Goal: Check status: Check status

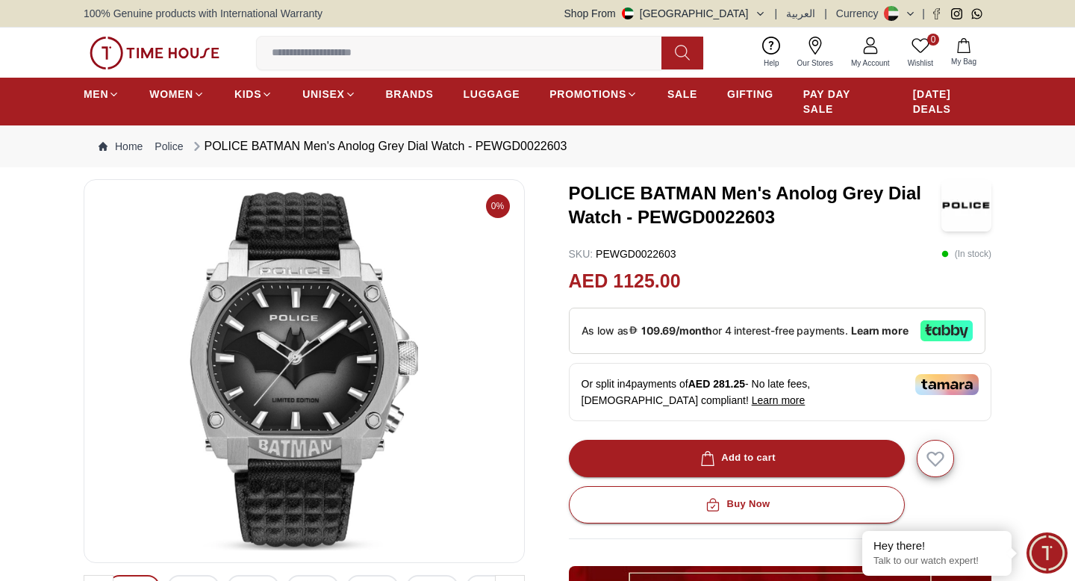
click at [870, 59] on span "My Account" at bounding box center [870, 62] width 51 height 11
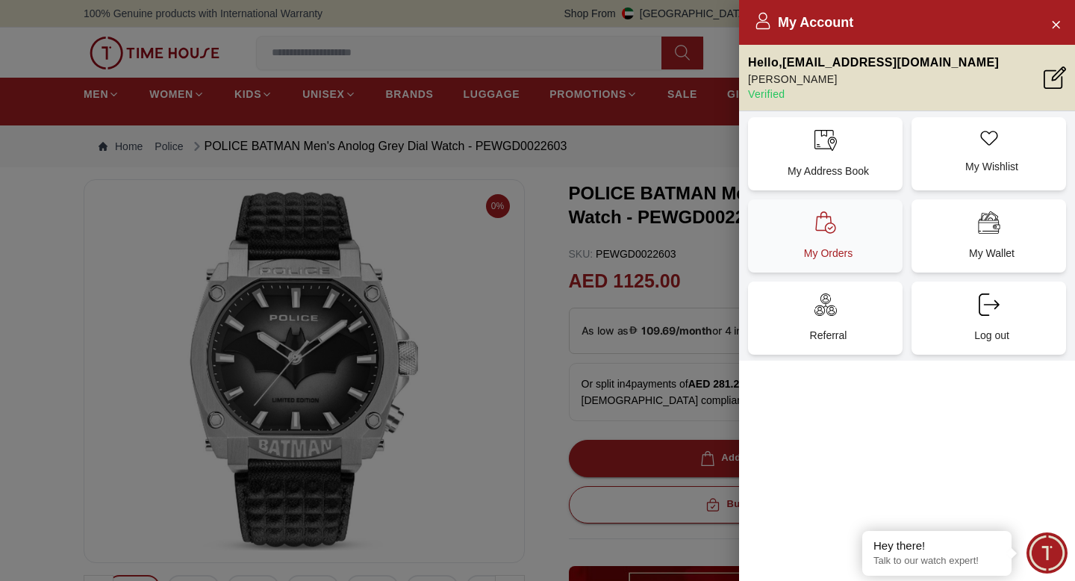
click at [835, 229] on icon at bounding box center [825, 222] width 22 height 22
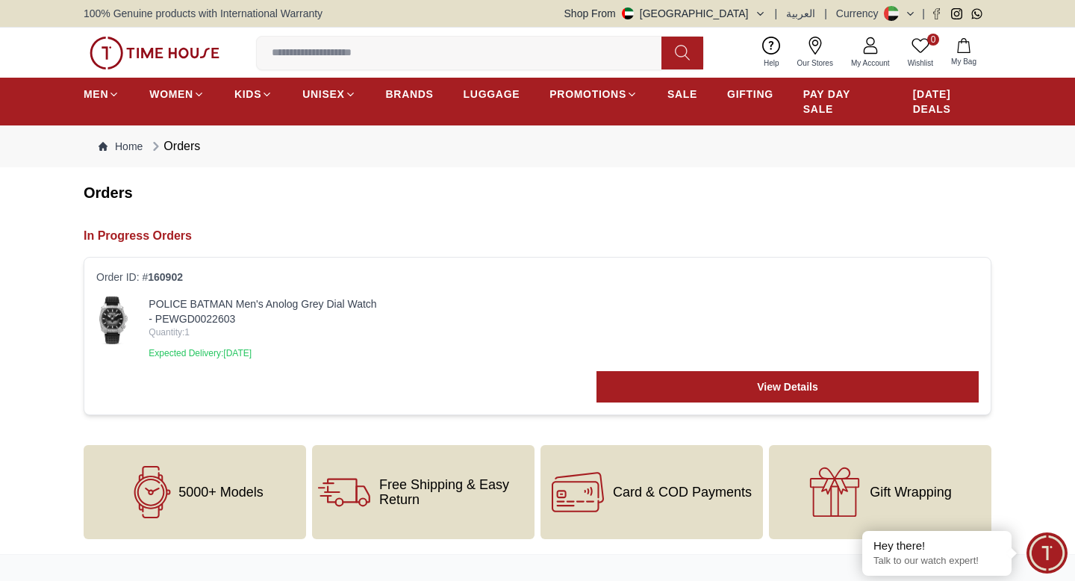
click at [278, 355] on p "Expected Delivery: [DATE]" at bounding box center [264, 353] width 230 height 12
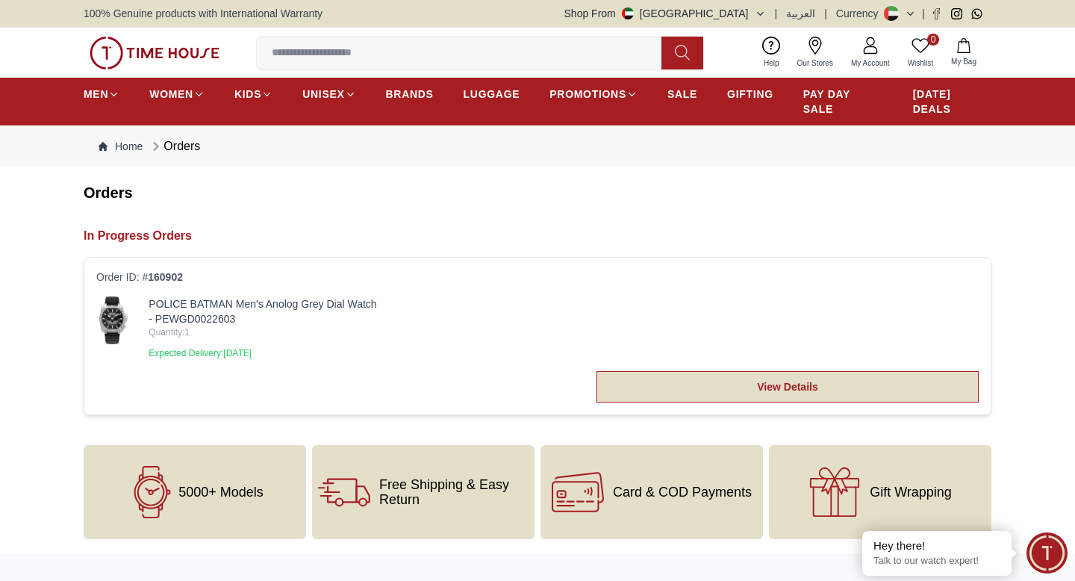
click at [696, 392] on link "View Details" at bounding box center [787, 386] width 382 height 31
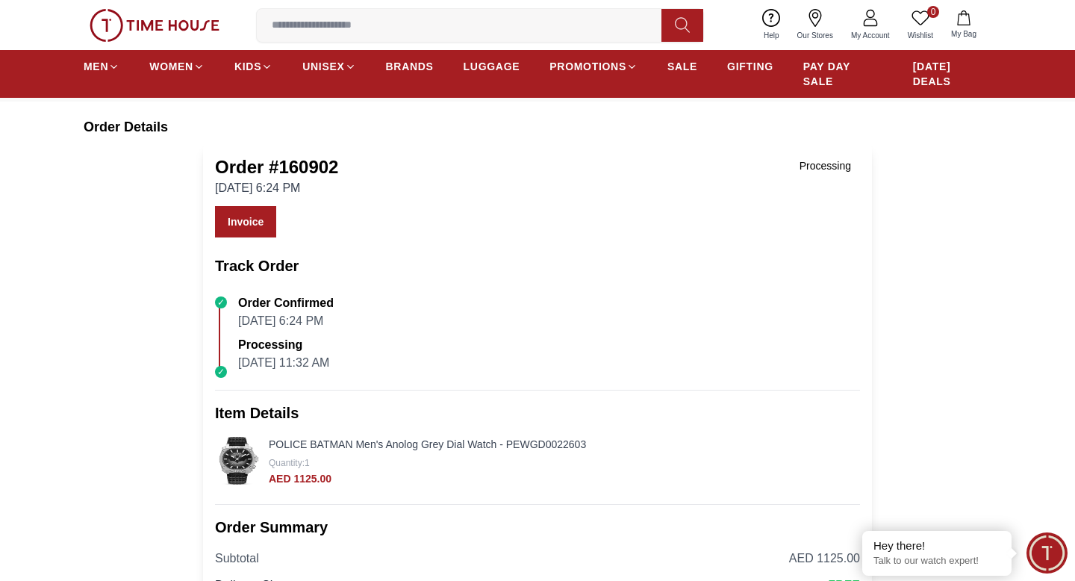
scroll to position [108, 0]
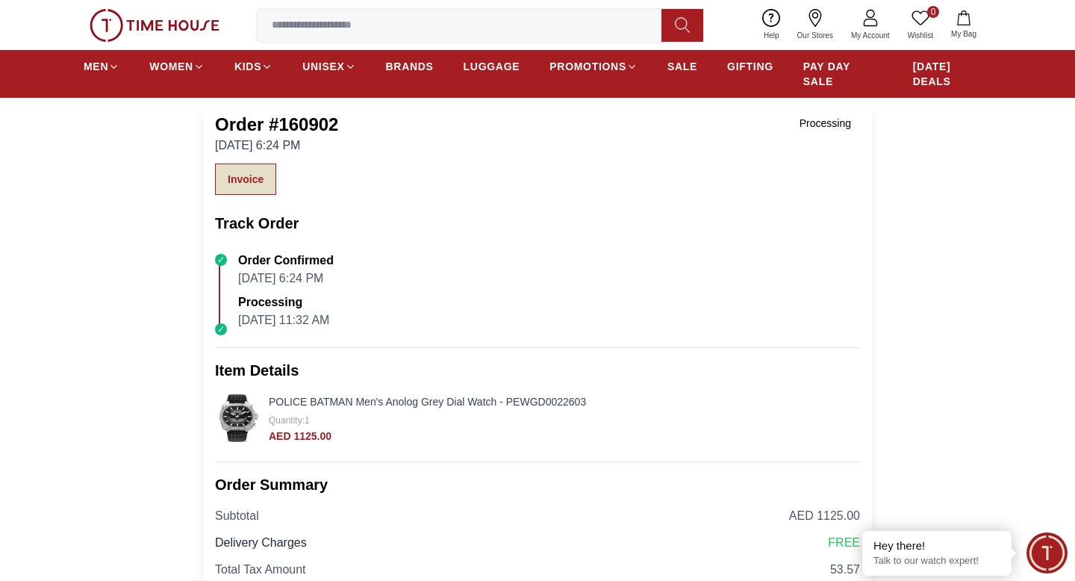
click at [240, 174] on link "Invoice" at bounding box center [245, 178] width 61 height 31
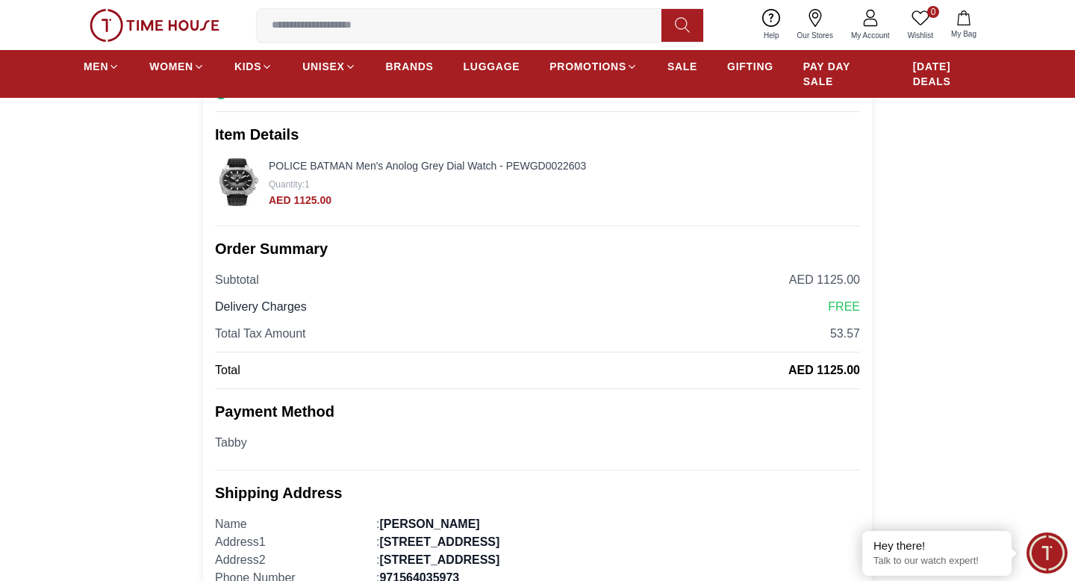
scroll to position [0, 0]
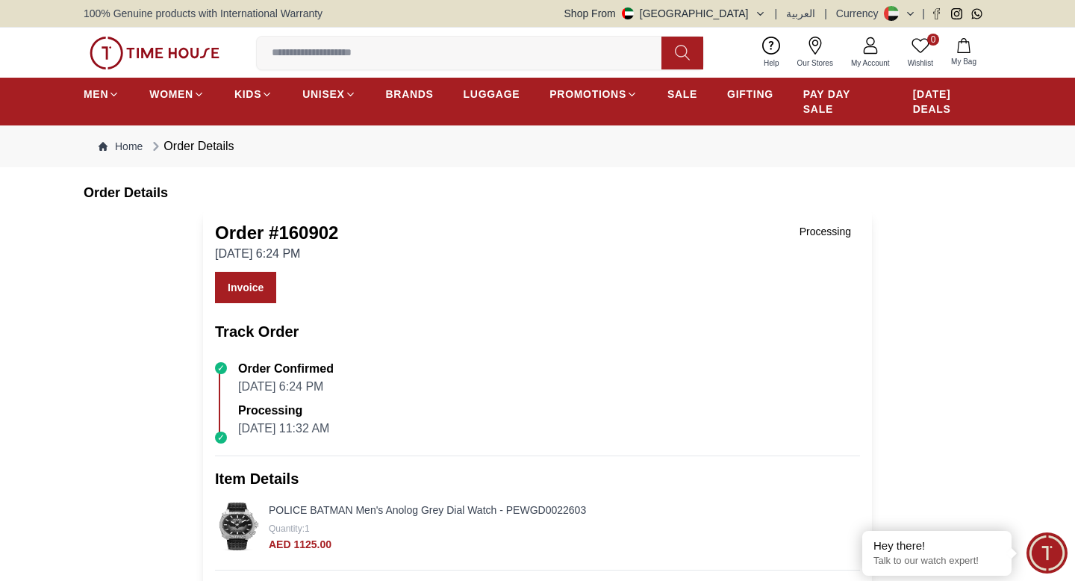
click at [829, 227] on div "Processing" at bounding box center [824, 231] width 69 height 21
click at [853, 43] on link "My Account" at bounding box center [870, 53] width 57 height 38
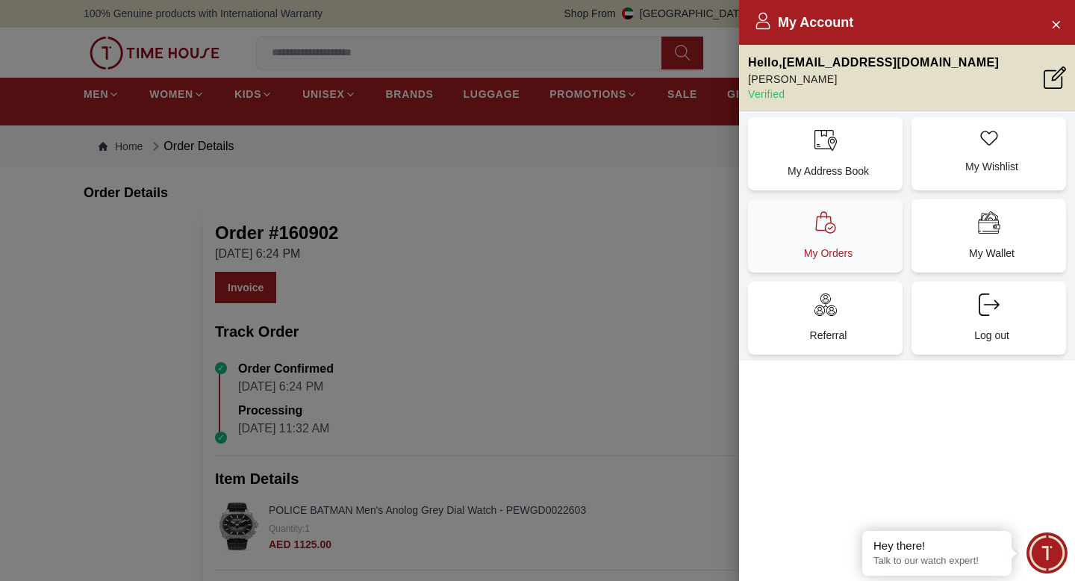
click at [834, 242] on div "My Orders" at bounding box center [825, 235] width 155 height 73
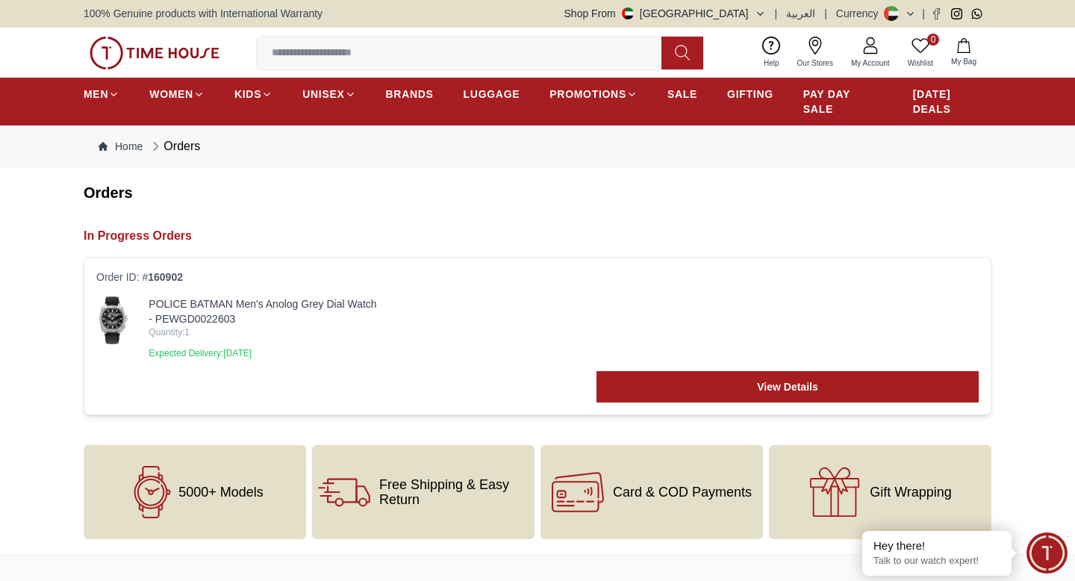
click at [287, 350] on p "Expected Delivery: [DATE]" at bounding box center [264, 353] width 230 height 12
drag, startPoint x: 227, startPoint y: 352, endPoint x: 352, endPoint y: 352, distance: 125.4
click at [352, 352] on p "Expected Delivery: [DATE]" at bounding box center [264, 353] width 230 height 12
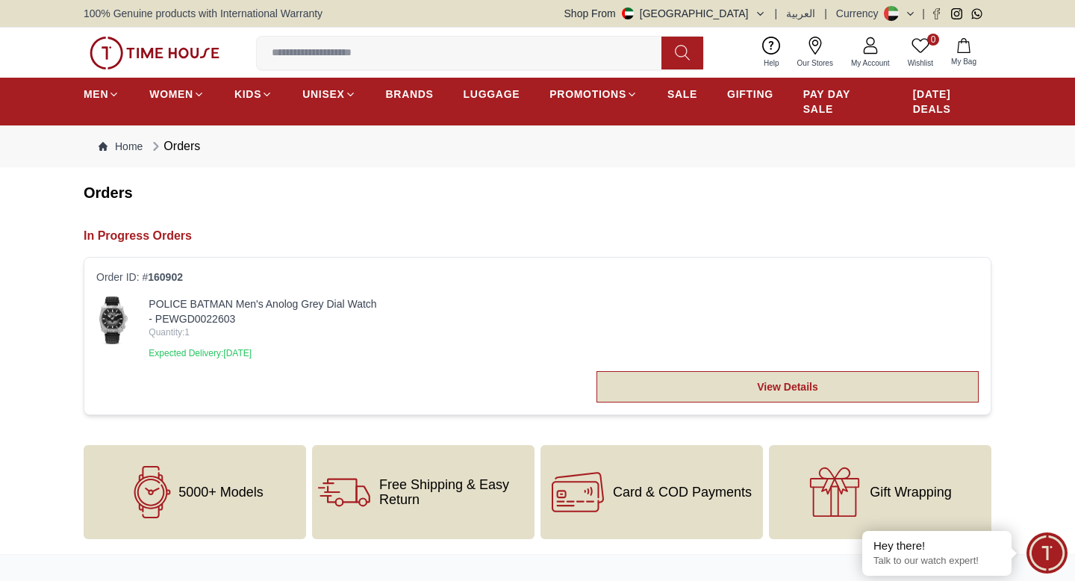
click at [666, 376] on link "View Details" at bounding box center [787, 386] width 382 height 31
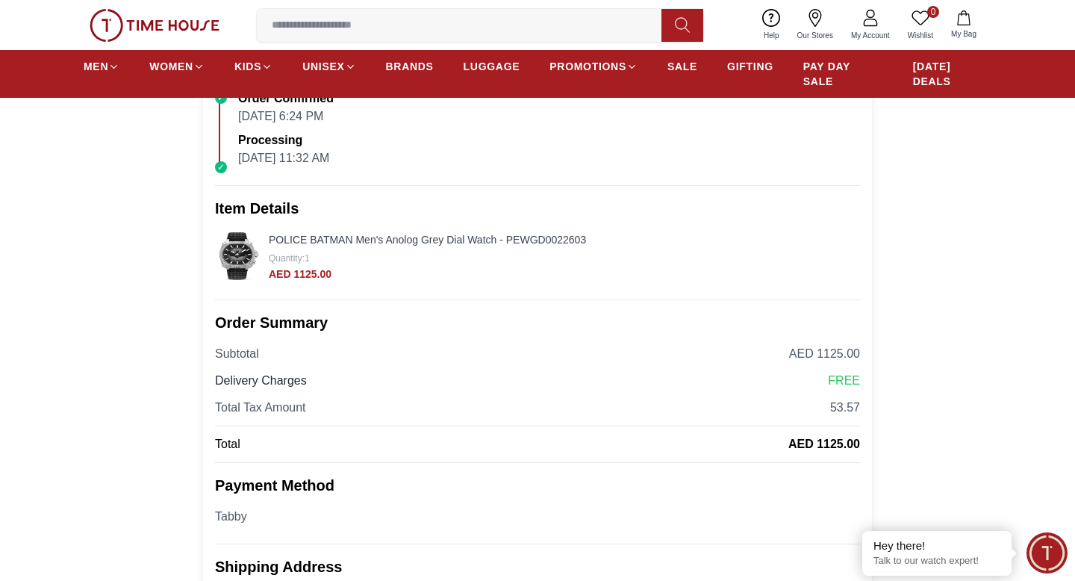
scroll to position [347, 0]
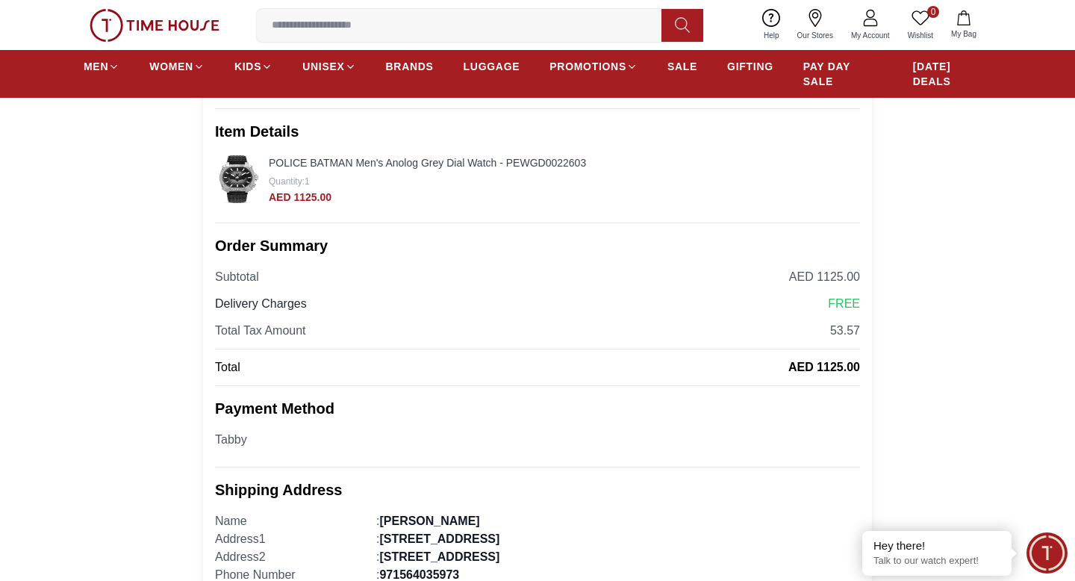
click at [500, 164] on link "POLICE BATMAN Men's Anolog Grey Dial Watch - PEWGD0022603" at bounding box center [427, 163] width 317 height 12
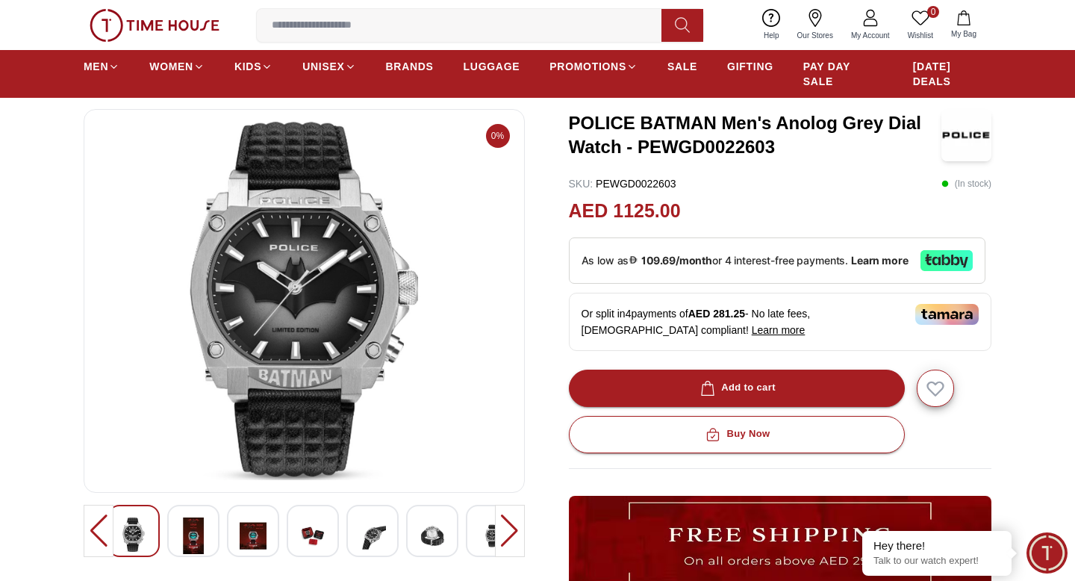
scroll to position [122, 0]
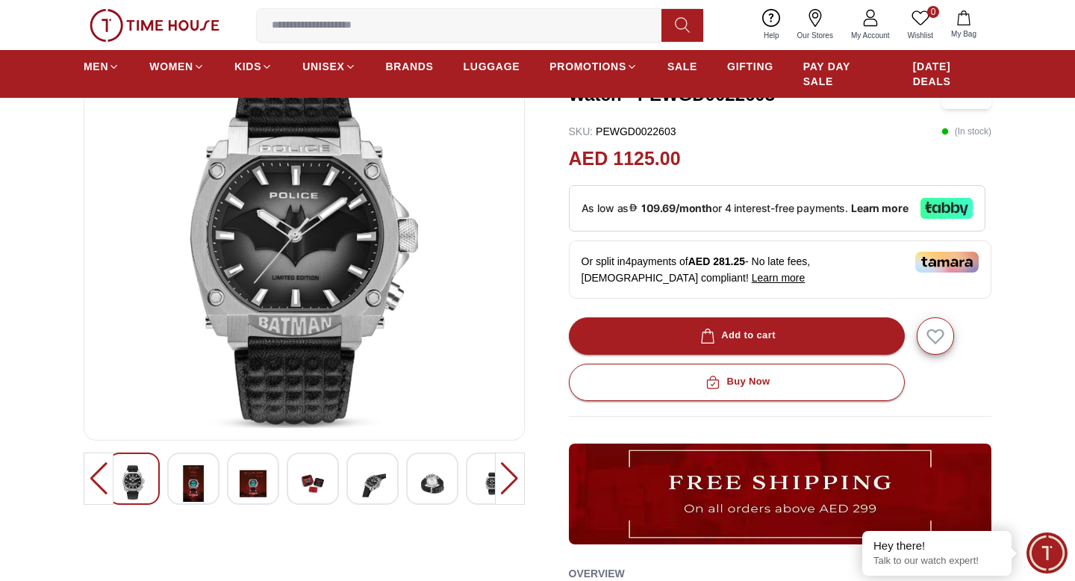
click at [267, 477] on div at bounding box center [253, 478] width 52 height 52
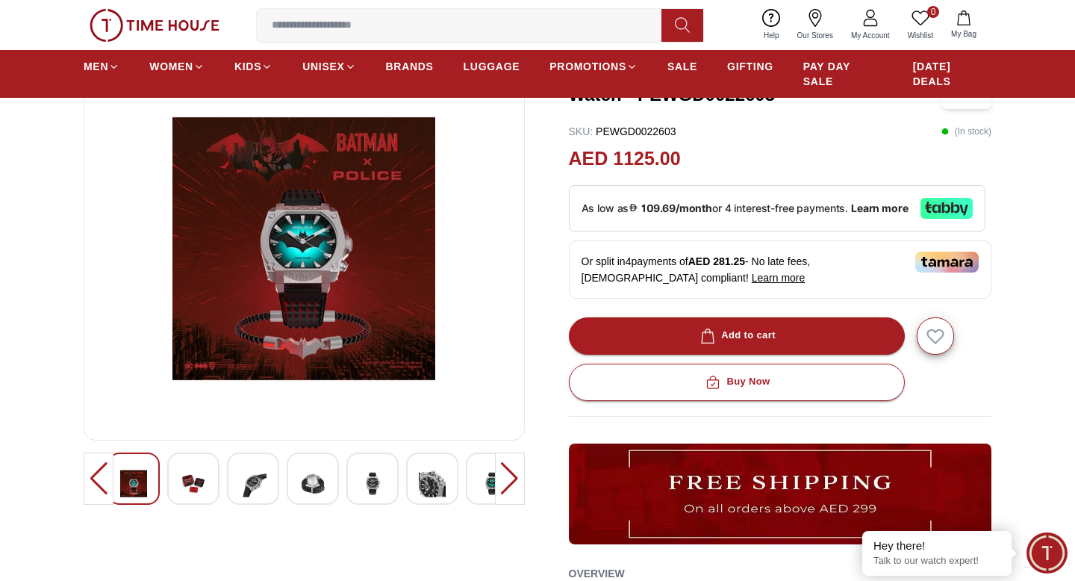
click at [330, 485] on div at bounding box center [313, 478] width 52 height 52
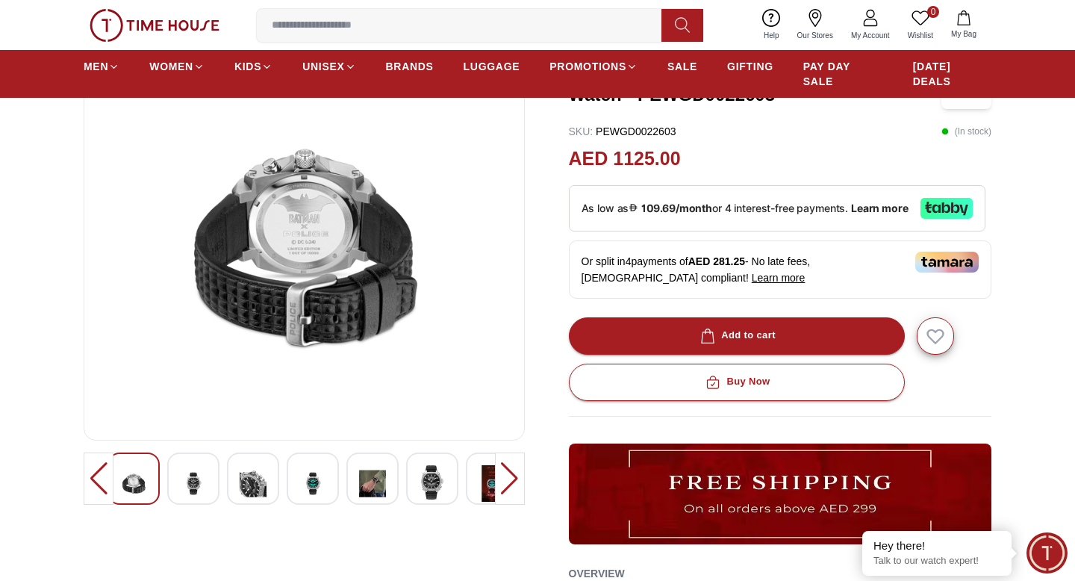
click at [361, 487] on img at bounding box center [372, 483] width 27 height 37
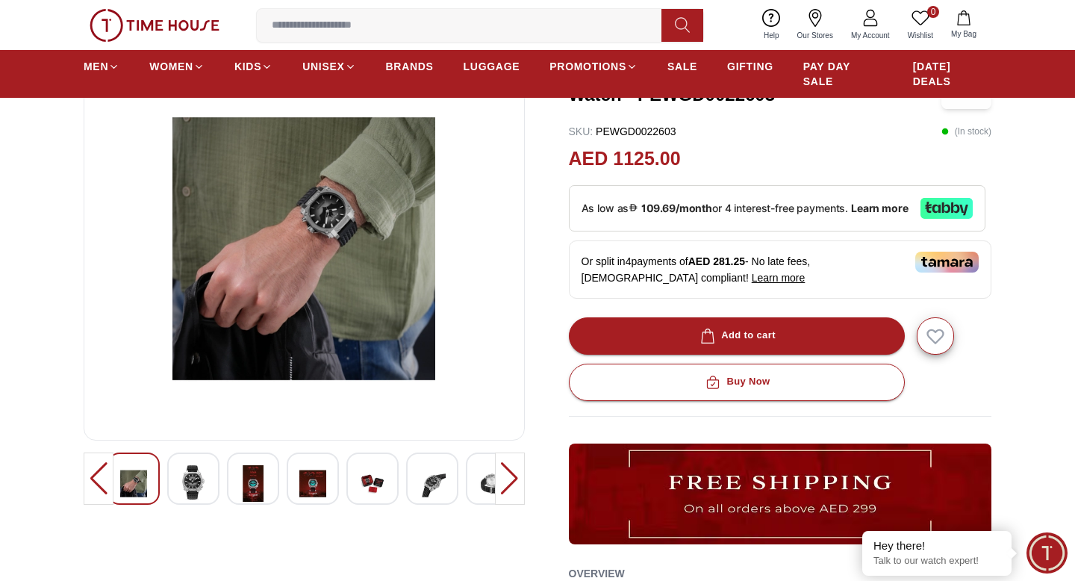
scroll to position [0, 0]
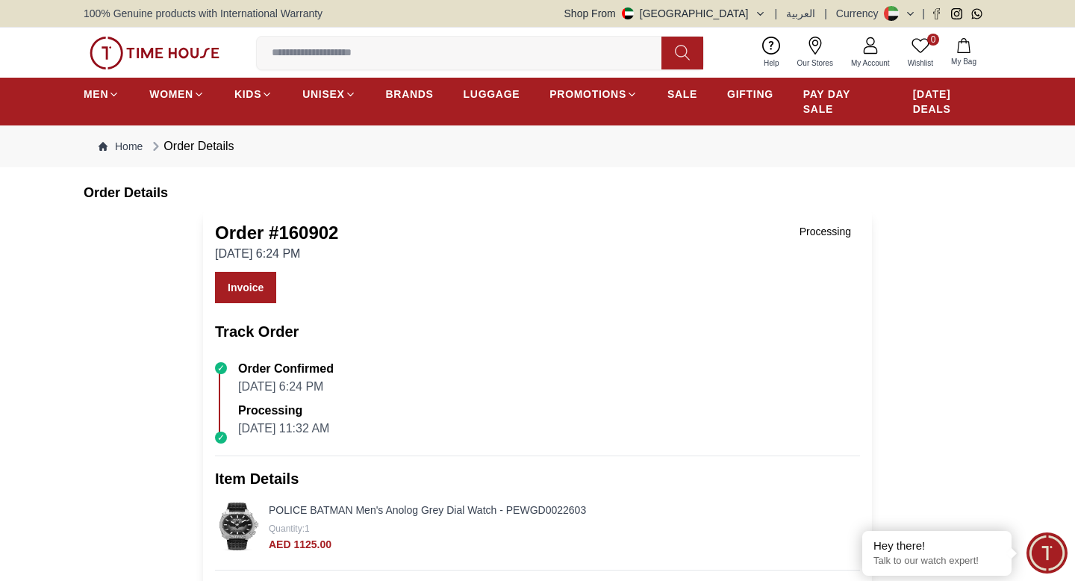
click at [323, 400] on div "Processing [DATE] 11:32 AM" at bounding box center [543, 417] width 633 height 42
click at [277, 347] on div "Track Order Order Confirmed [DATE] 6:24 PM Processing [DATE] 11:32 AM" at bounding box center [537, 379] width 645 height 116
click at [251, 534] on img at bounding box center [239, 526] width 48 height 48
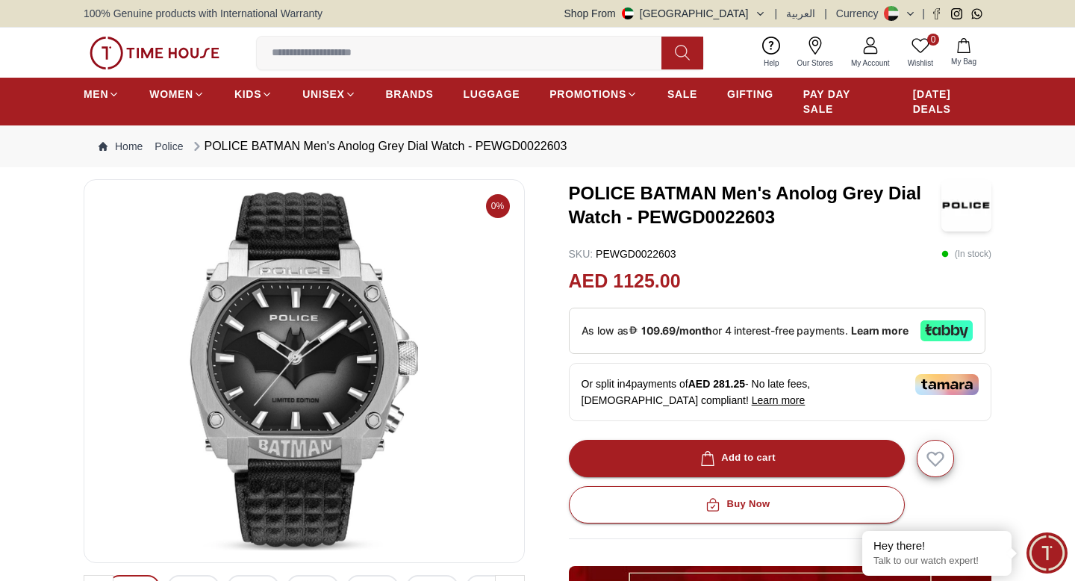
click at [296, 349] on img at bounding box center [304, 371] width 416 height 358
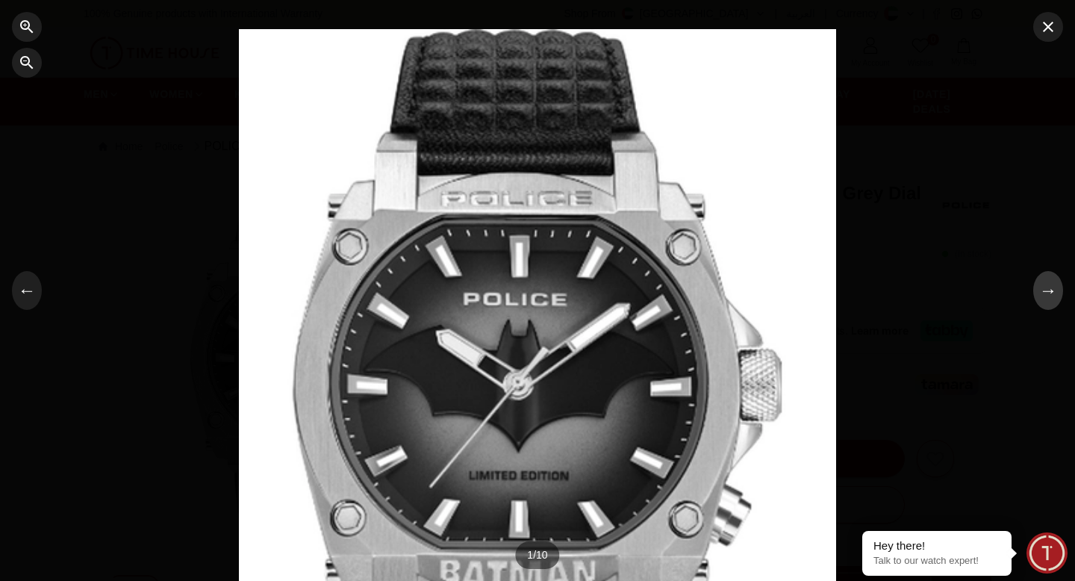
click at [1055, 293] on button "→" at bounding box center [1048, 290] width 30 height 39
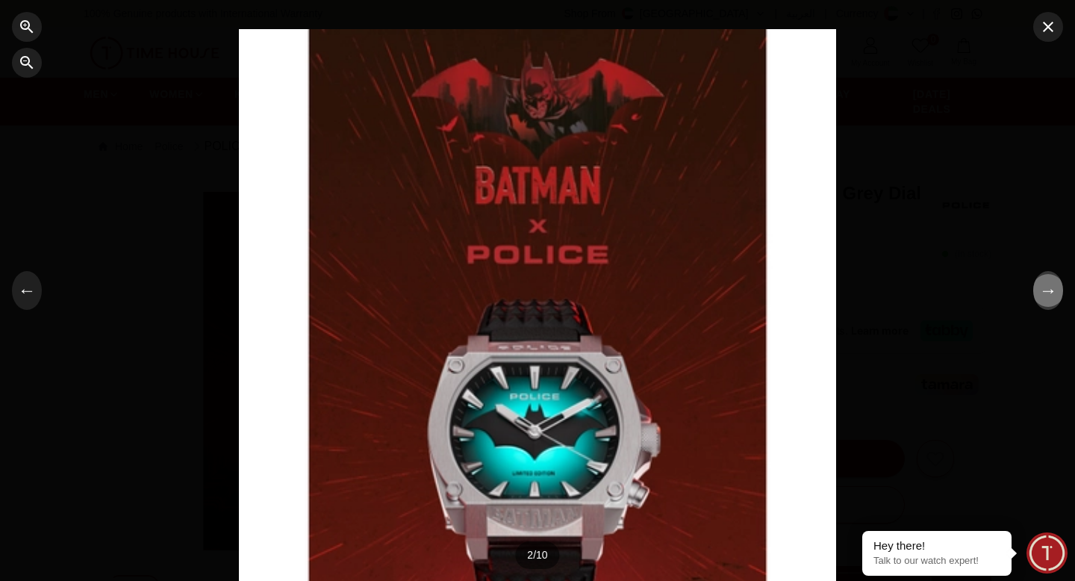
click at [1055, 293] on button "→" at bounding box center [1048, 290] width 30 height 39
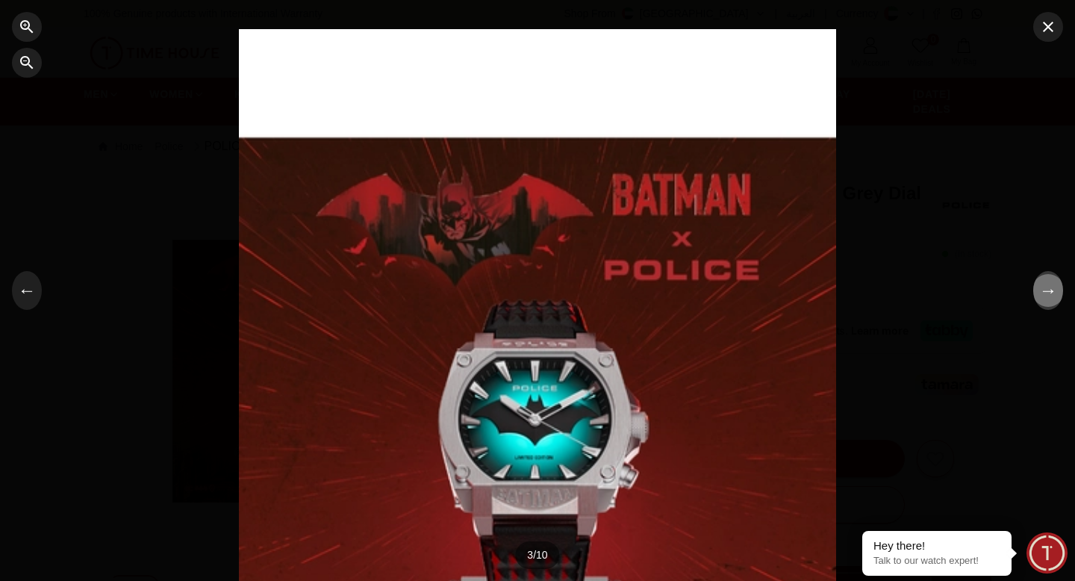
click at [1055, 293] on button "→" at bounding box center [1048, 290] width 30 height 39
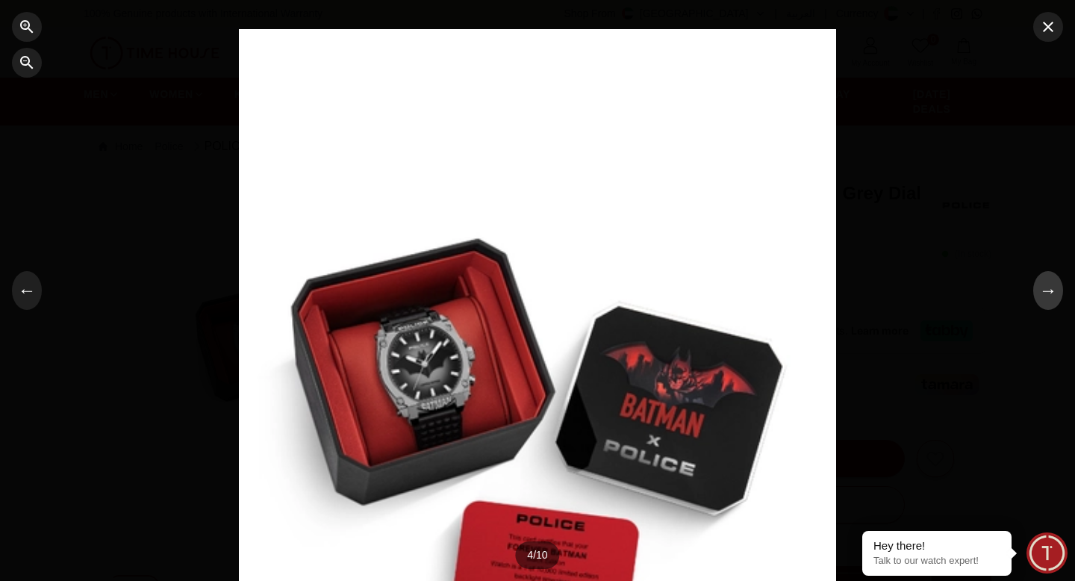
click at [1055, 293] on button "→" at bounding box center [1048, 290] width 30 height 39
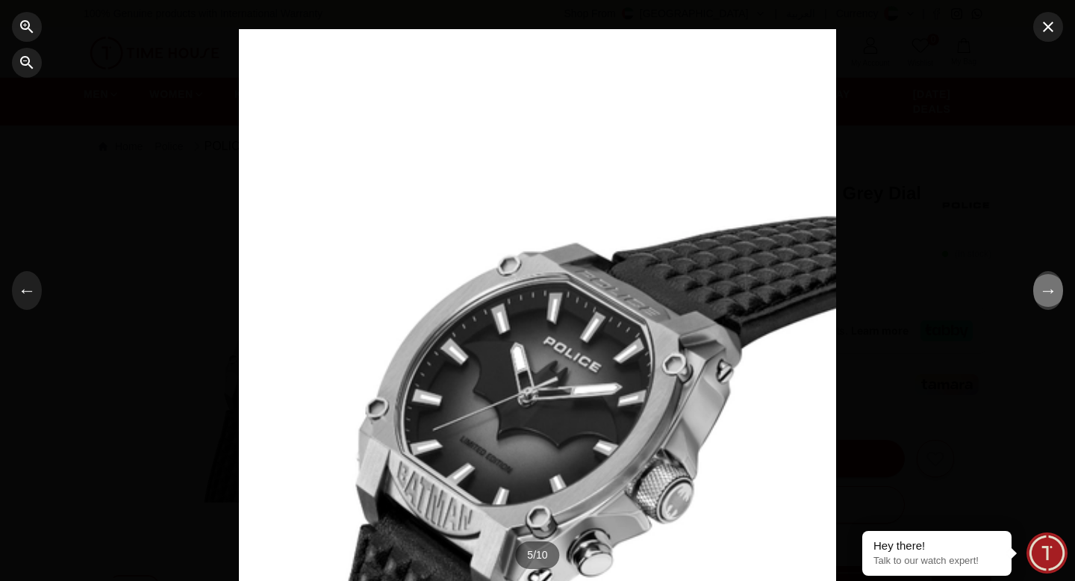
click at [1055, 293] on button "→" at bounding box center [1048, 290] width 30 height 39
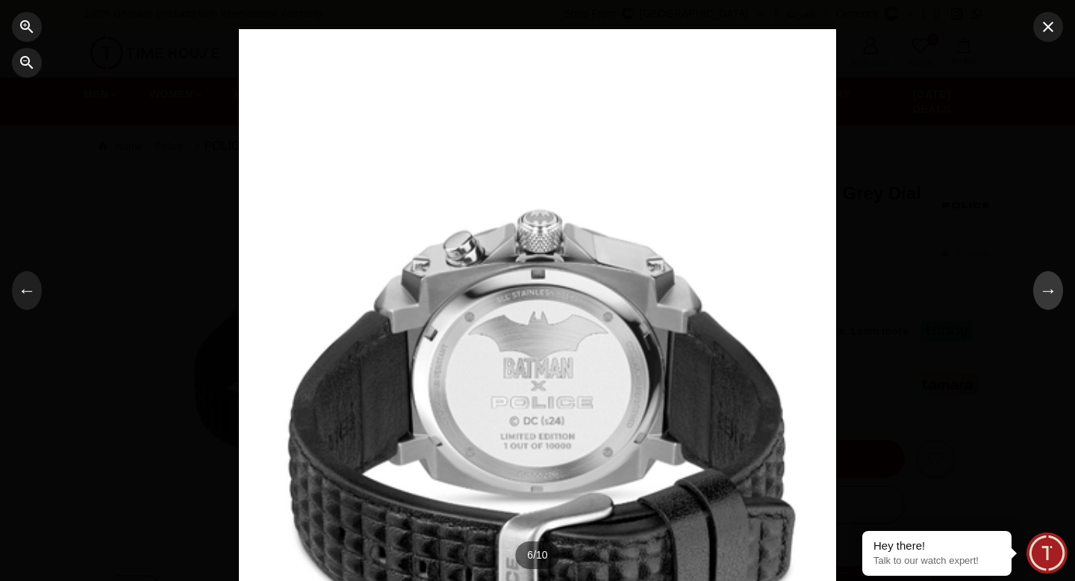
click at [1055, 293] on button "→" at bounding box center [1048, 290] width 30 height 39
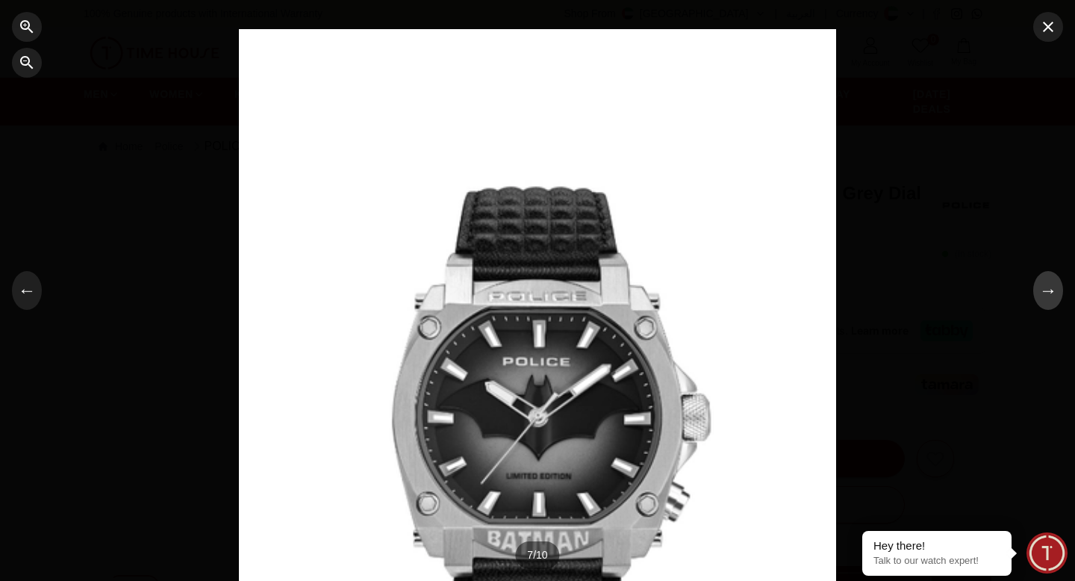
click at [1055, 293] on button "→" at bounding box center [1048, 290] width 30 height 39
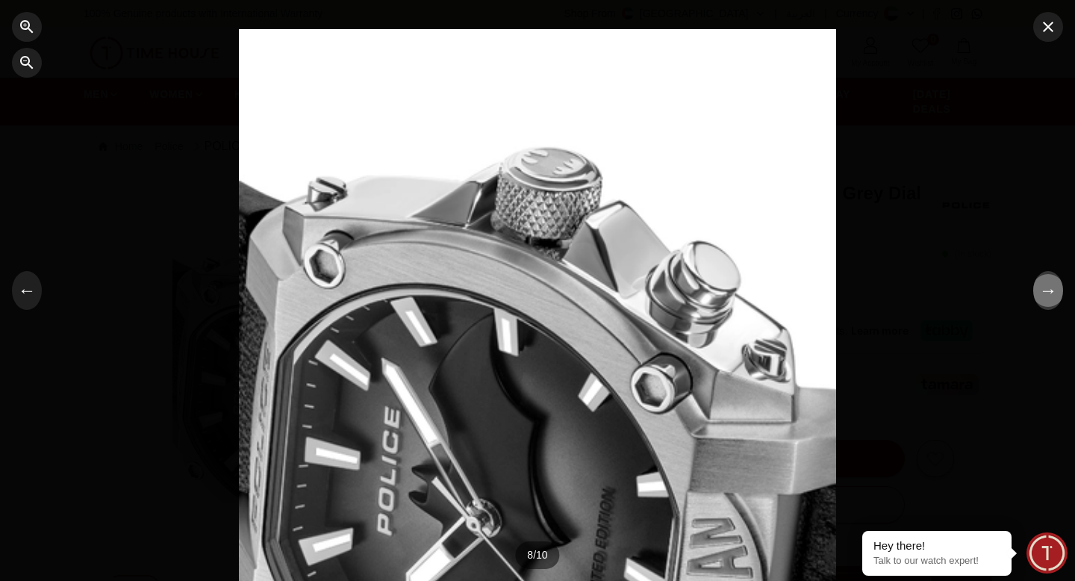
click at [1055, 293] on button "→" at bounding box center [1048, 290] width 30 height 39
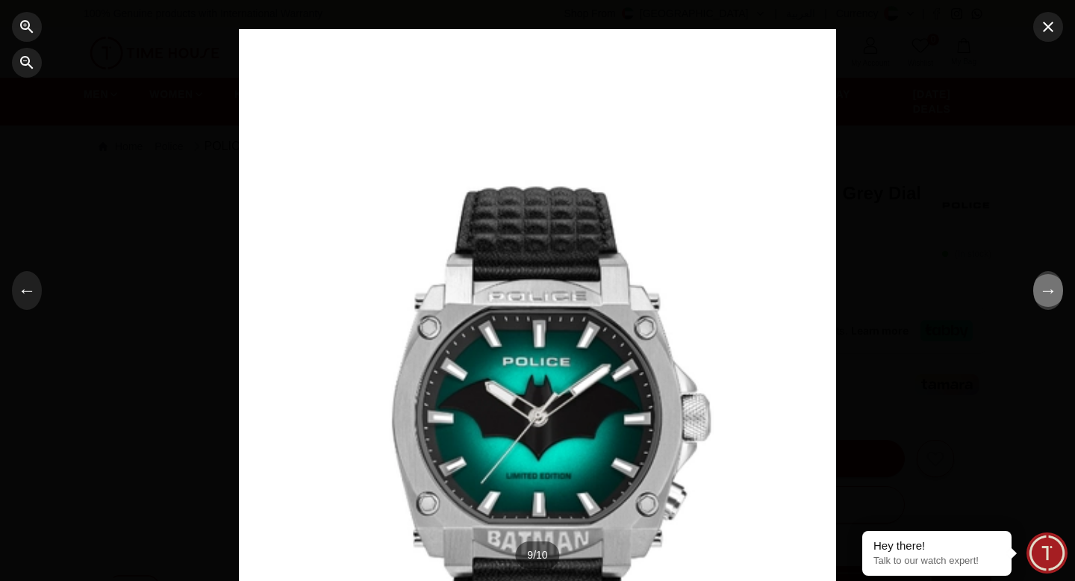
click at [1055, 293] on button "→" at bounding box center [1048, 290] width 30 height 39
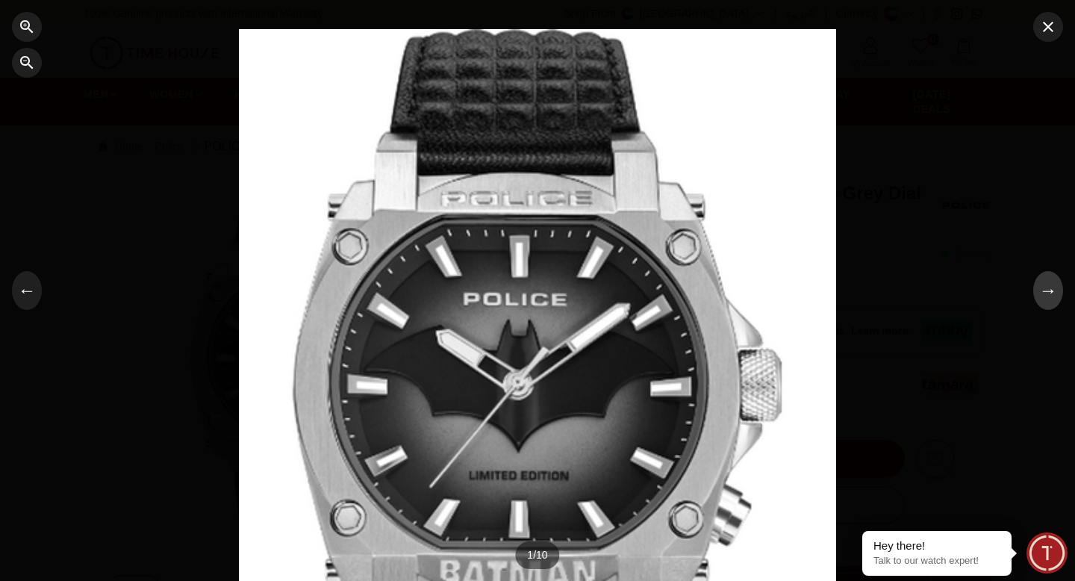
click at [1055, 293] on button "→" at bounding box center [1048, 290] width 30 height 39
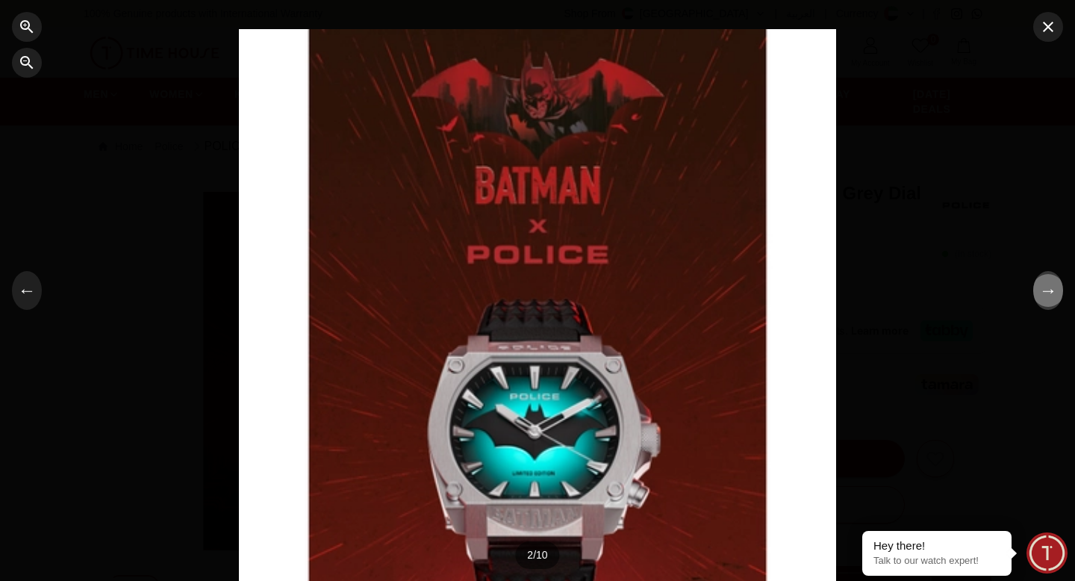
click at [1055, 293] on button "→" at bounding box center [1048, 290] width 30 height 39
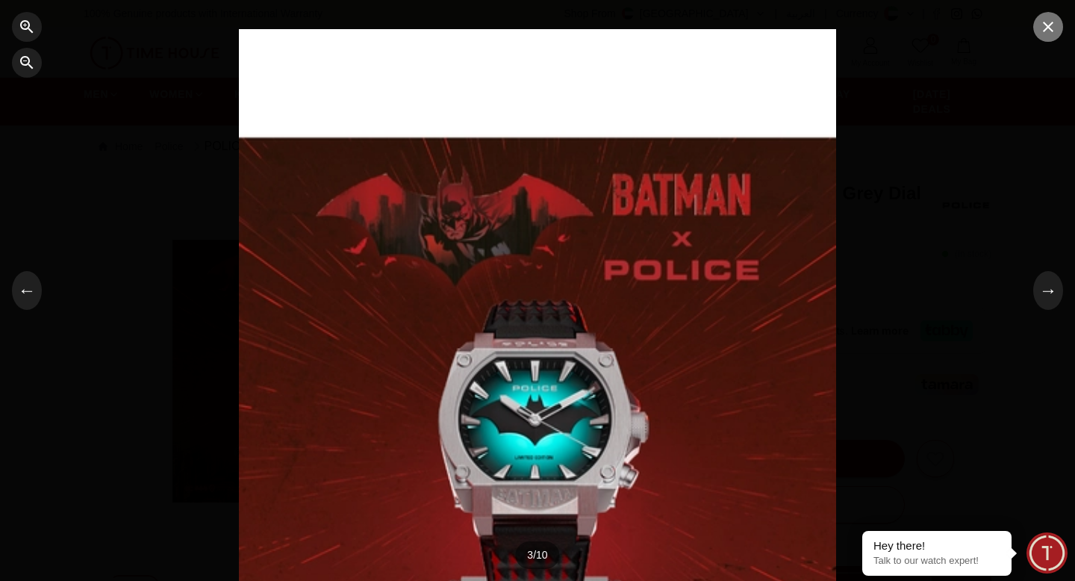
click at [1044, 18] on icon "button" at bounding box center [1048, 27] width 18 height 18
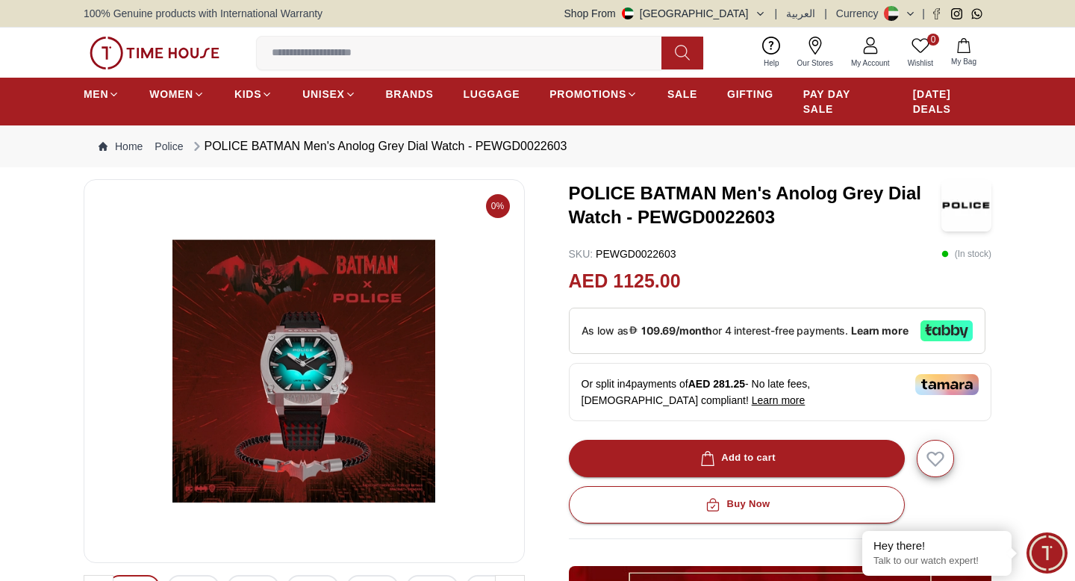
drag, startPoint x: 228, startPoint y: 52, endPoint x: 112, endPoint y: 53, distance: 116.4
click at [112, 53] on div "0 Wishlist My Bag Help Our Stores My Account 0 Wishlist My Bag" at bounding box center [538, 53] width 908 height 50
click at [201, 11] on span "100% Genuine products with International Warranty" at bounding box center [203, 13] width 239 height 15
click at [673, 9] on button "Shop From [GEOGRAPHIC_DATA]" at bounding box center [665, 13] width 202 height 15
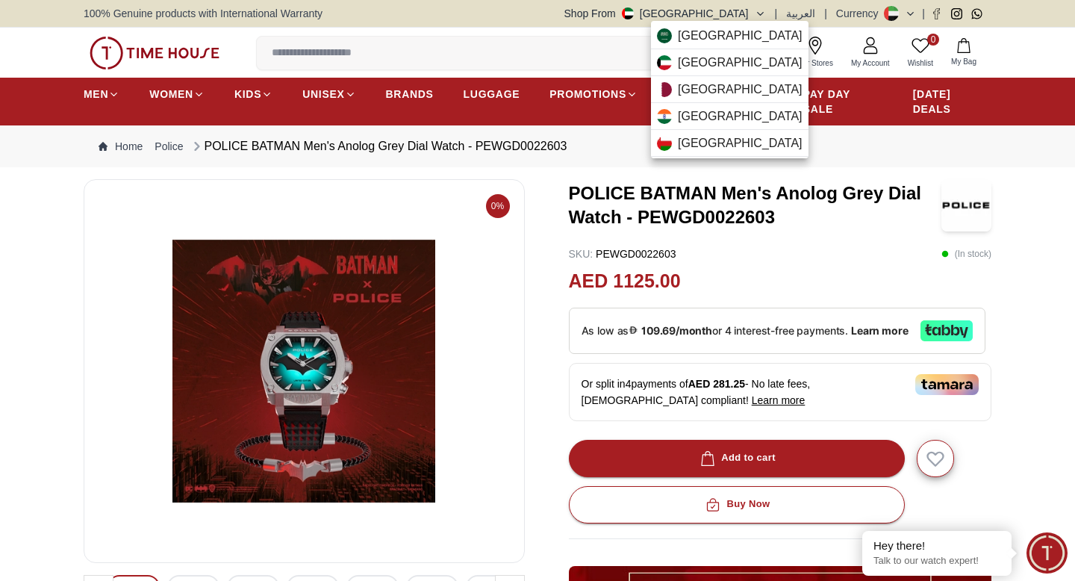
click at [1021, 38] on div at bounding box center [537, 290] width 1075 height 581
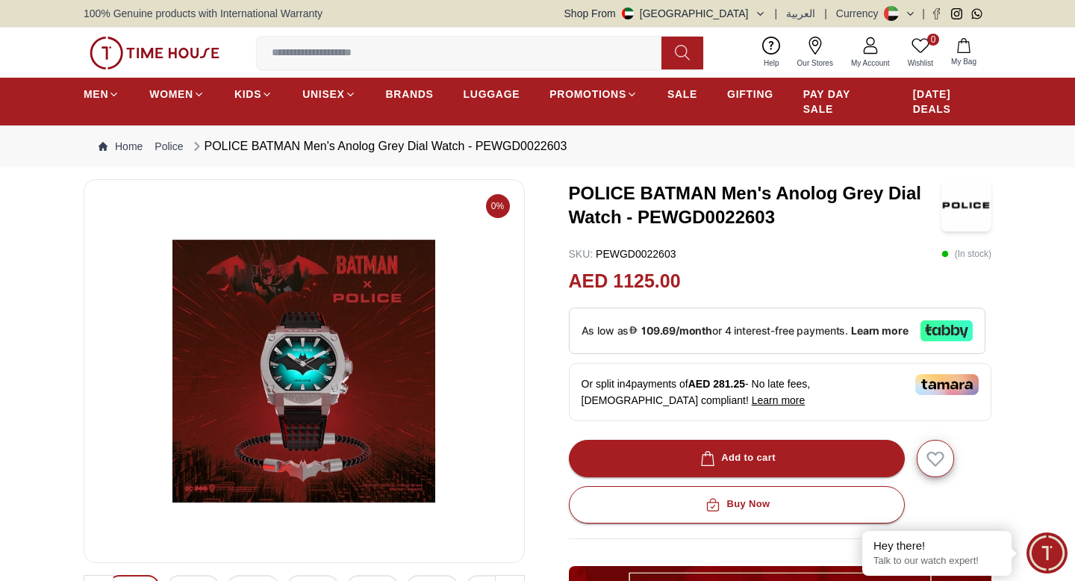
click at [814, 44] on icon at bounding box center [815, 46] width 18 height 18
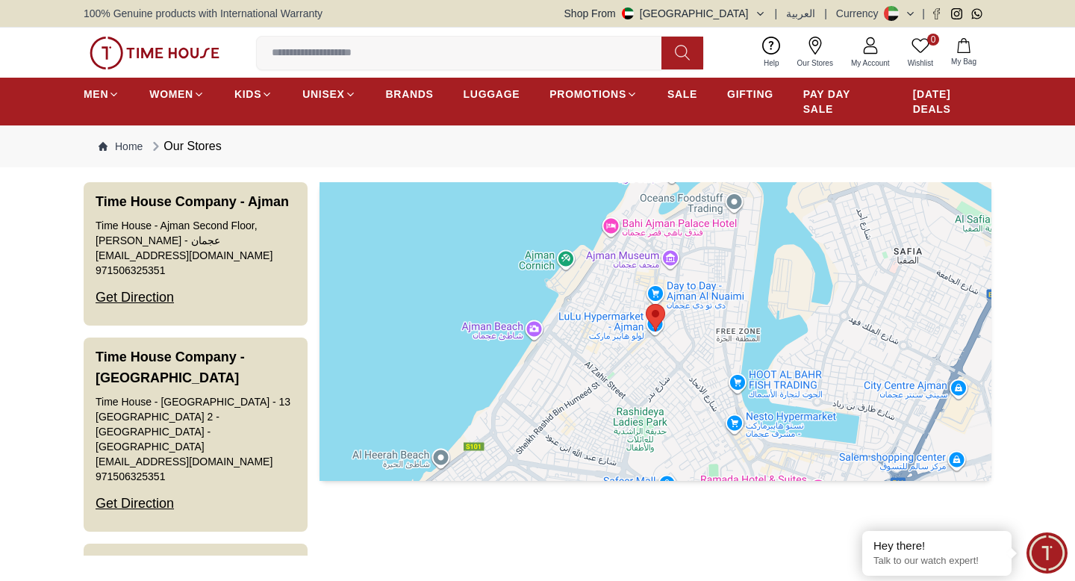
click at [870, 51] on icon at bounding box center [870, 46] width 18 height 18
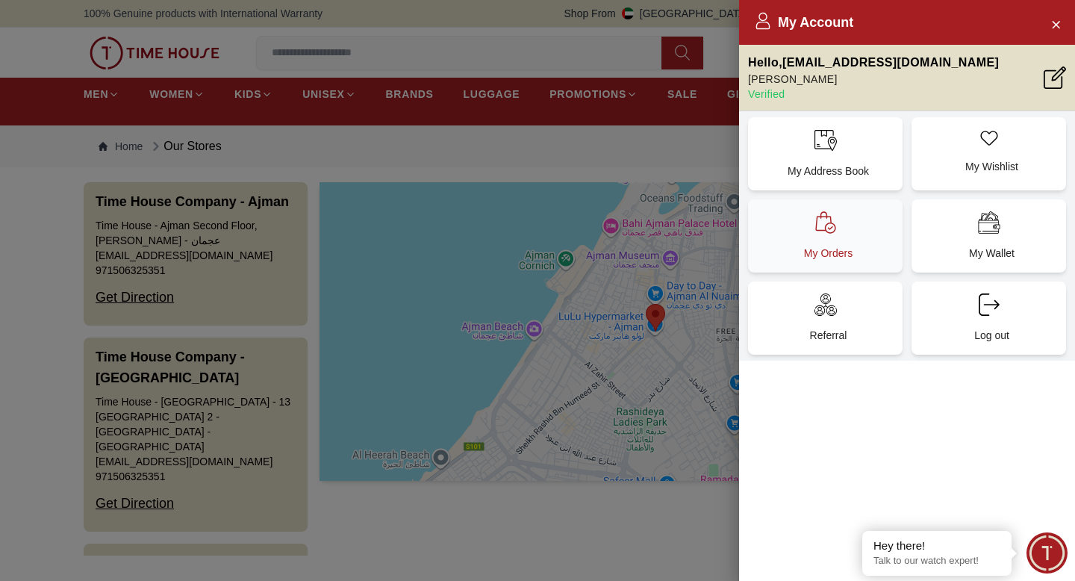
click at [824, 242] on div "My Orders" at bounding box center [825, 235] width 155 height 73
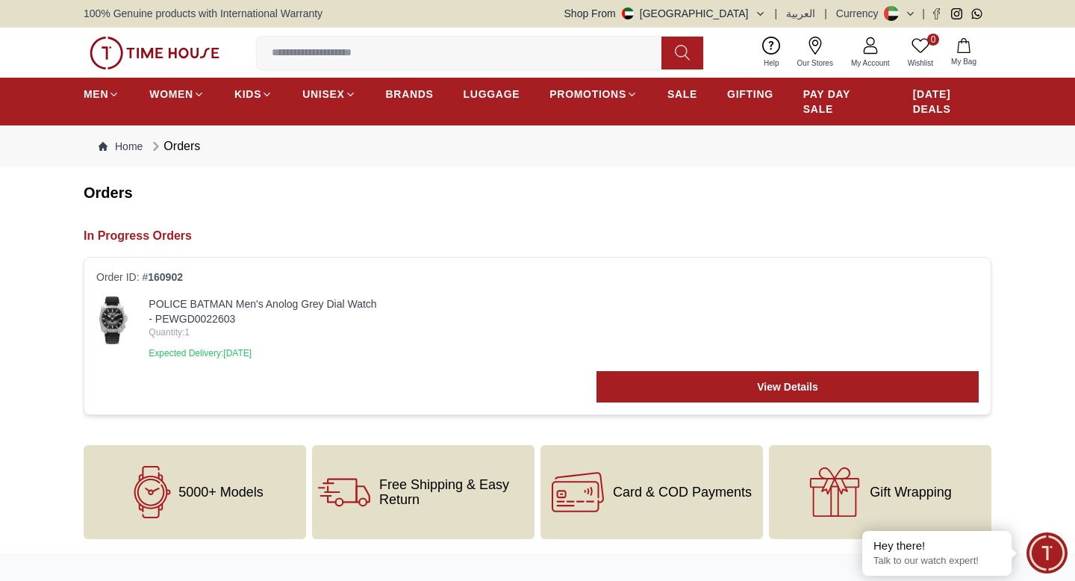
click at [217, 352] on p "Expected Delivery: [DATE]" at bounding box center [264, 353] width 230 height 12
drag, startPoint x: 200, startPoint y: 237, endPoint x: 96, endPoint y: 237, distance: 103.8
click at [96, 237] on h2 "In Progress Orders" at bounding box center [538, 236] width 908 height 18
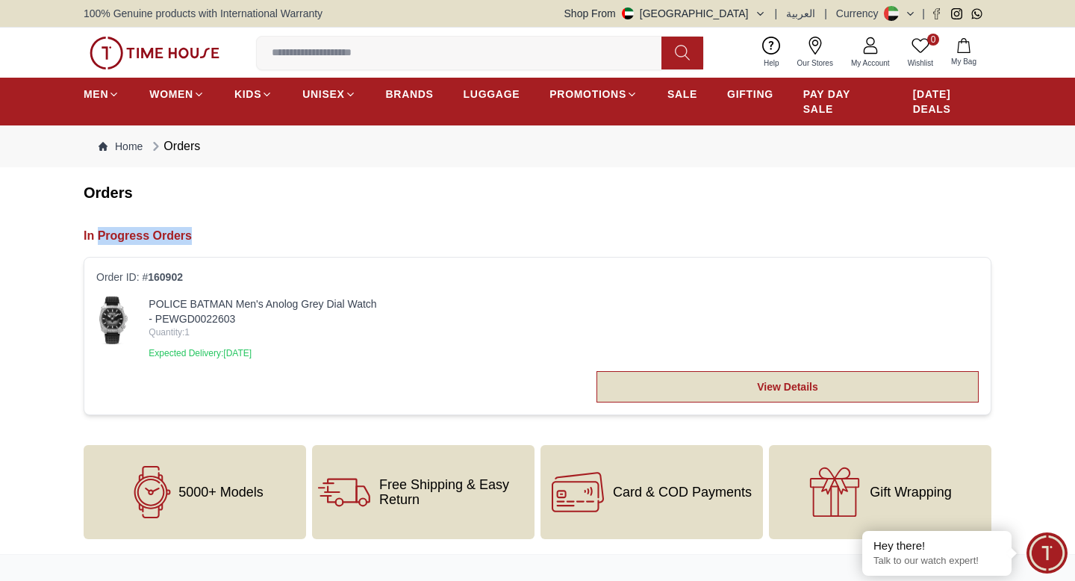
click at [758, 381] on link "View Details" at bounding box center [787, 386] width 382 height 31
